Goal: Answer question/provide support: Share knowledge or assist other users

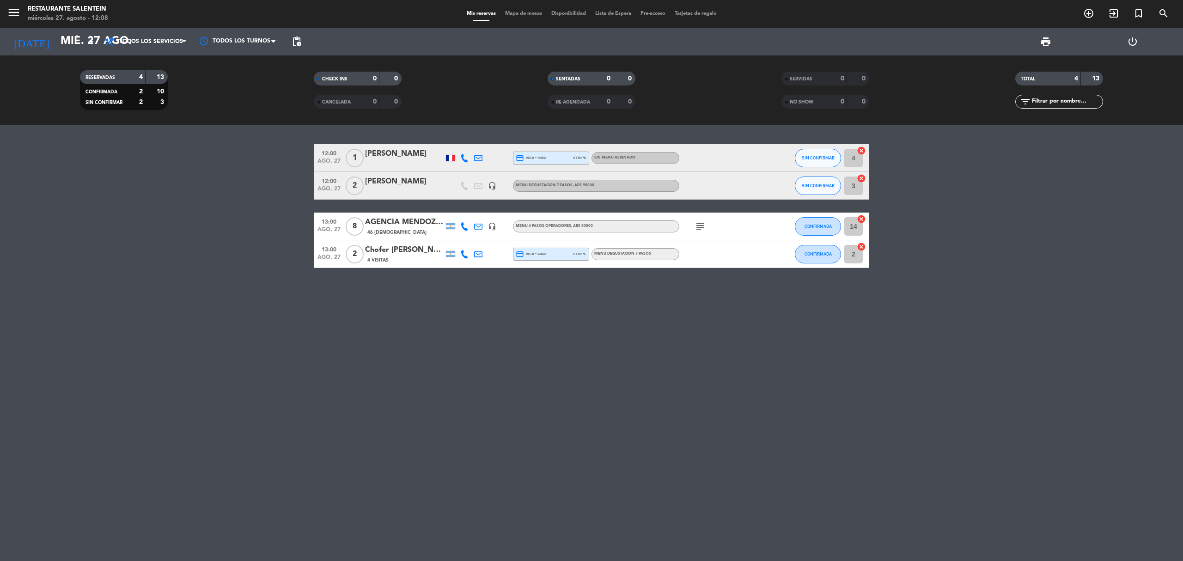
click at [488, 183] on icon "headset_mic" at bounding box center [492, 186] width 8 height 8
click at [389, 258] on div "4 Visitas" at bounding box center [404, 260] width 79 height 8
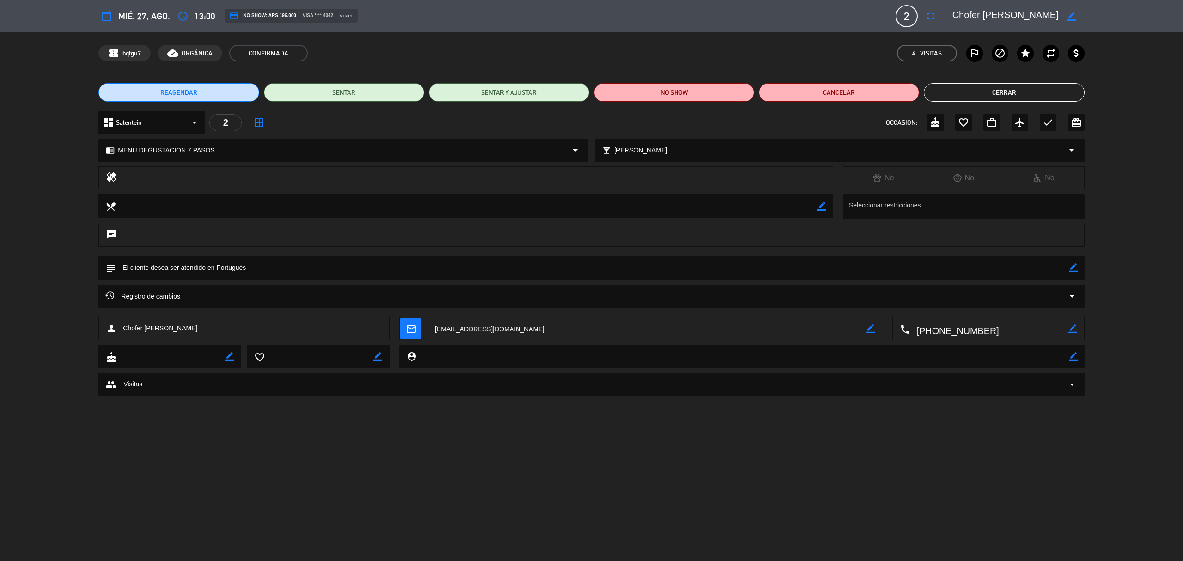
click at [957, 91] on button "Cerrar" at bounding box center [1004, 92] width 160 height 18
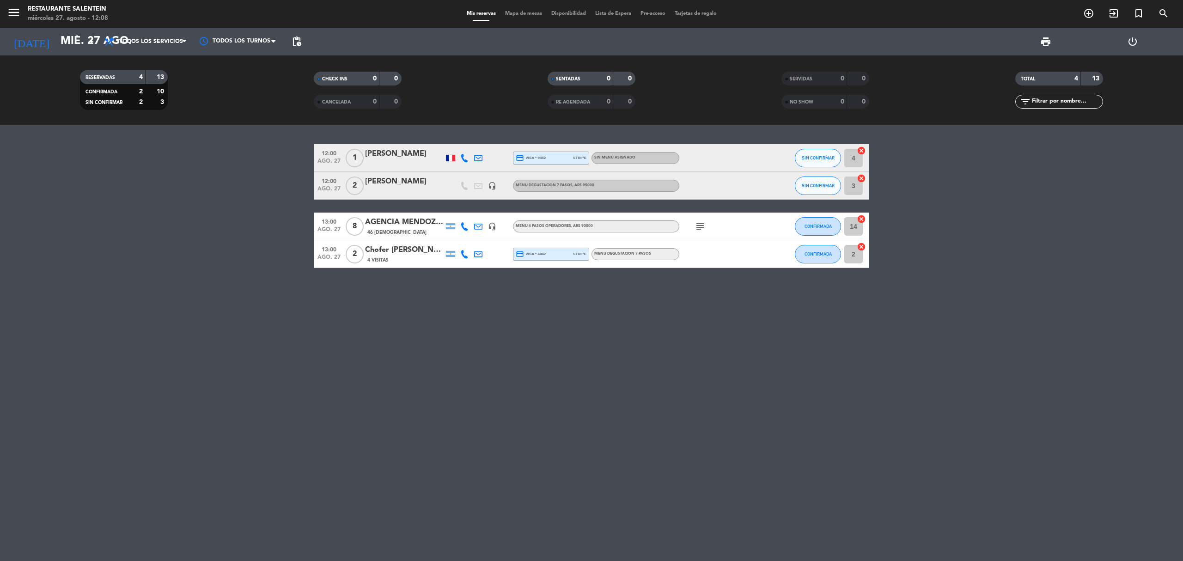
click at [498, 189] on div "headset_mic" at bounding box center [492, 185] width 14 height 27
click at [491, 188] on icon "headset_mic" at bounding box center [492, 186] width 8 height 8
click at [402, 179] on div "[PERSON_NAME]" at bounding box center [404, 182] width 79 height 12
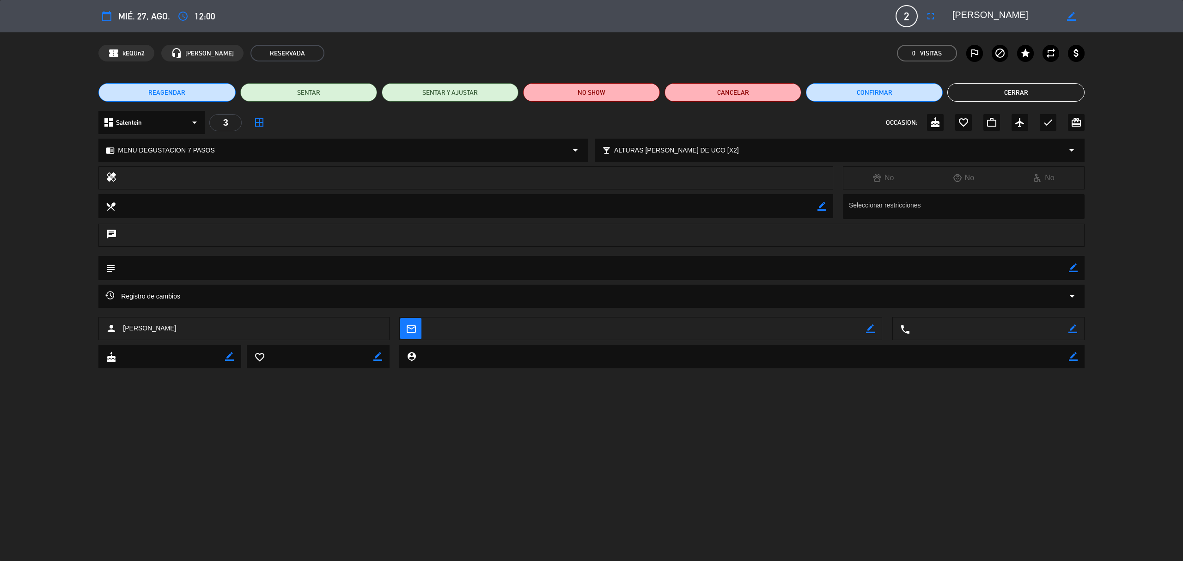
click at [962, 93] on button "Cerrar" at bounding box center [1015, 92] width 137 height 18
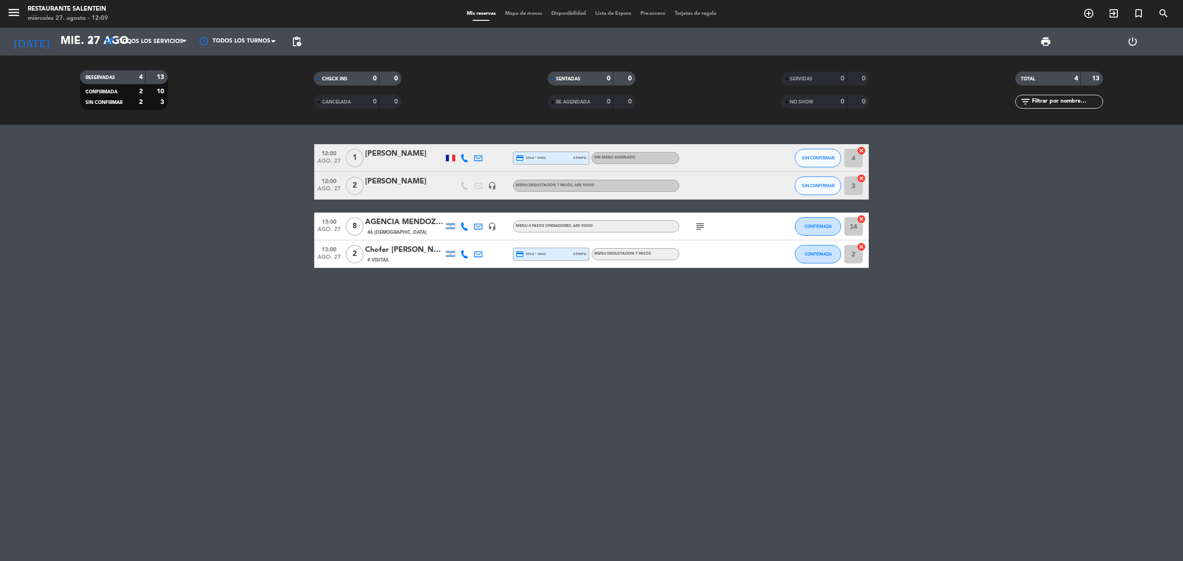
click at [694, 228] on span "subject" at bounding box center [700, 226] width 14 height 11
